Goal: Find specific page/section: Find specific page/section

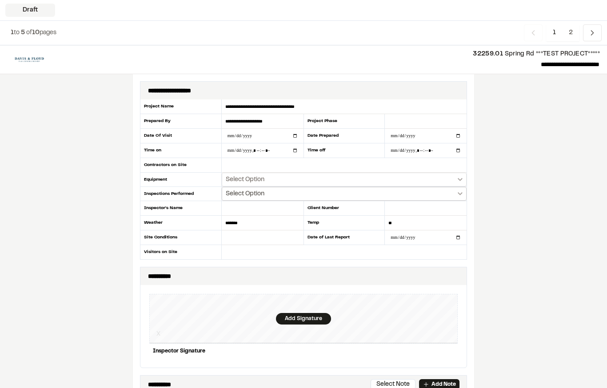
click at [413, 190] on button "Select Option" at bounding box center [344, 194] width 245 height 14
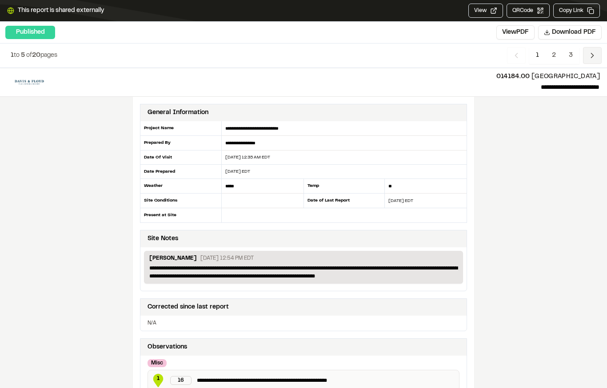
click at [595, 56] on icon "Navigation" at bounding box center [592, 55] width 9 height 9
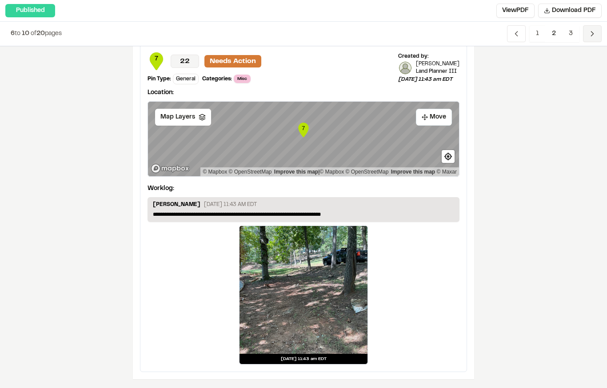
scroll to position [1461, 0]
